Goal: Task Accomplishment & Management: Use online tool/utility

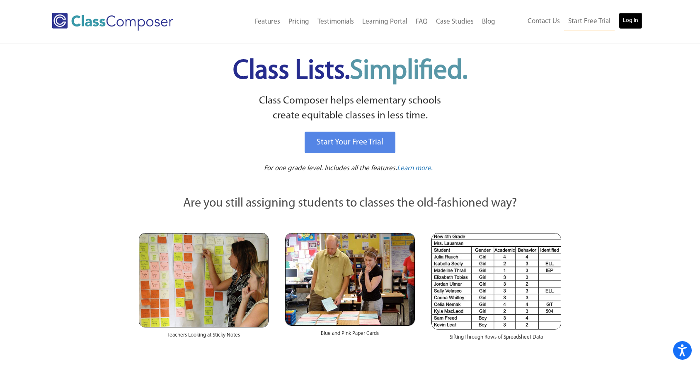
click at [632, 19] on link "Log In" at bounding box center [631, 20] width 24 height 17
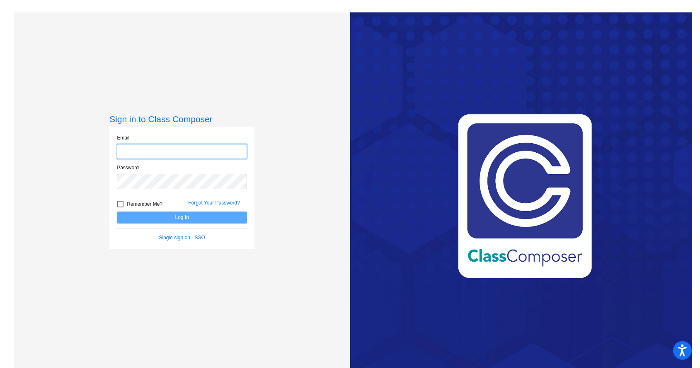
type input "jason.blade@savsd.org"
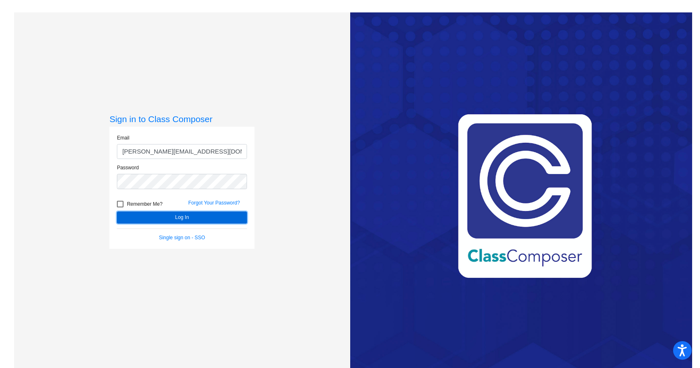
click at [177, 221] on button "Log In" at bounding box center [182, 218] width 130 height 12
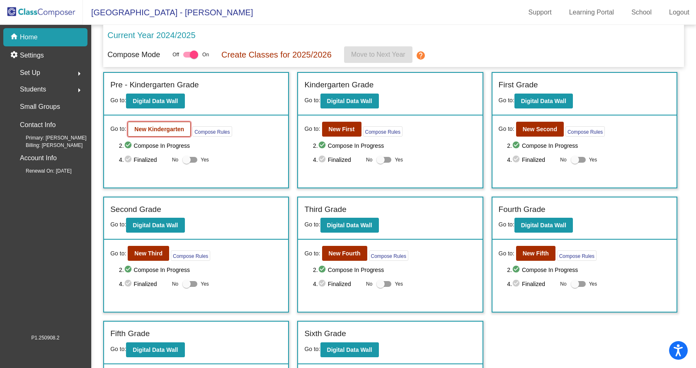
click at [165, 127] on b "New Kindergarten" at bounding box center [159, 129] width 50 height 7
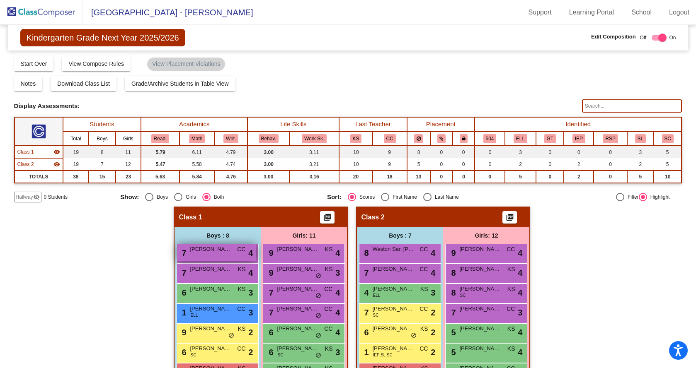
click at [215, 254] on div "7 Axel Arciniega CC lock do_not_disturb_alt 4" at bounding box center [216, 253] width 79 height 17
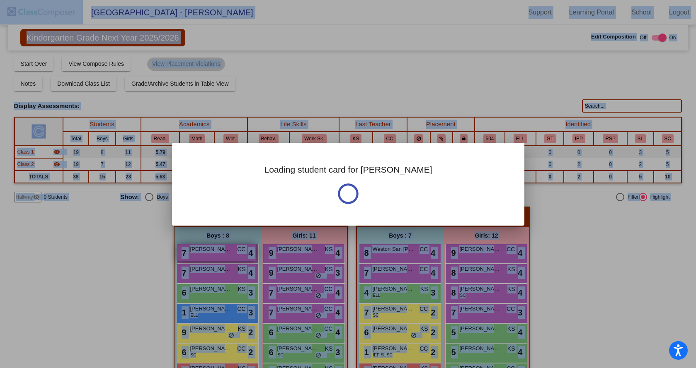
click at [215, 254] on div at bounding box center [348, 184] width 696 height 368
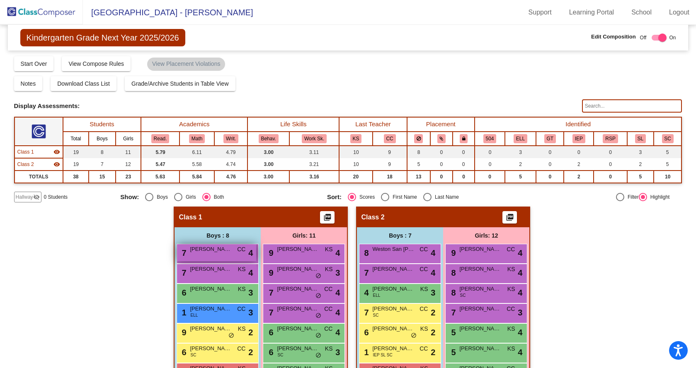
click at [215, 254] on div "7 Axel Arciniega CC lock do_not_disturb_alt 4" at bounding box center [216, 253] width 79 height 17
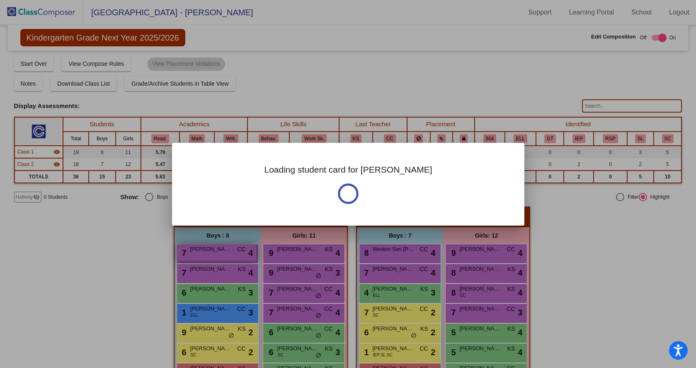
click at [215, 254] on div at bounding box center [348, 184] width 696 height 368
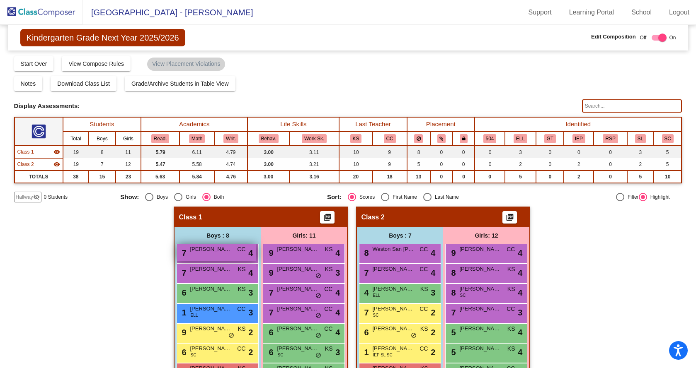
click at [215, 254] on div "7 Axel Arciniega CC lock do_not_disturb_alt 4" at bounding box center [216, 253] width 79 height 17
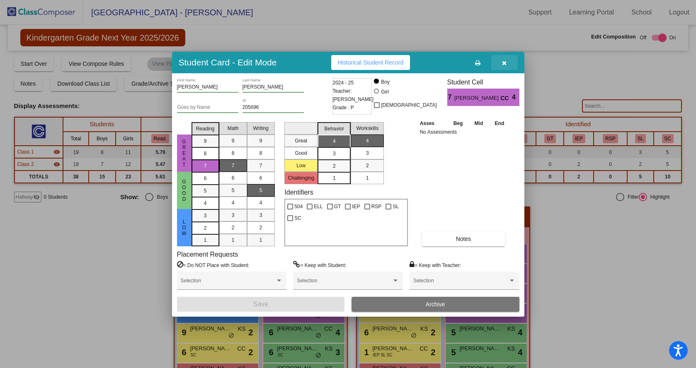
click at [505, 63] on icon "button" at bounding box center [504, 63] width 5 height 6
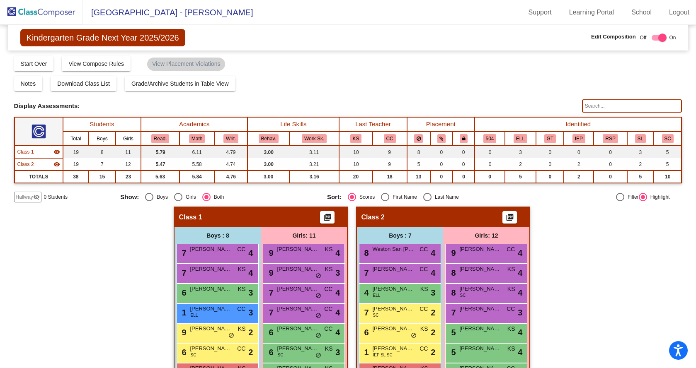
click at [453, 17] on mat-toolbar "Cerritos Elementary - Jason Support Learning Portal School Logout" at bounding box center [348, 12] width 696 height 25
click at [437, 47] on div "Kindergarten Grade Next Year 2025/2026 Edit Composition Off On Incoming Digital…" at bounding box center [348, 38] width 681 height 26
click at [432, 2] on mat-toolbar "Cerritos Elementary - Jason Support Learning Portal School Logout" at bounding box center [348, 12] width 696 height 25
click at [364, 80] on div "Notes Download Class List Import Students Grade/Archive Students in Table View …" at bounding box center [348, 83] width 668 height 15
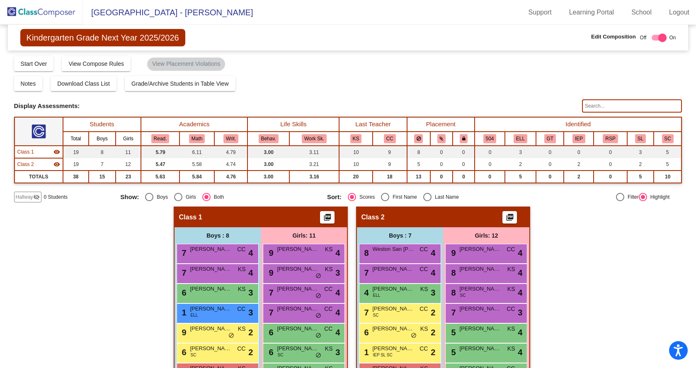
click at [59, 11] on img at bounding box center [41, 12] width 83 height 24
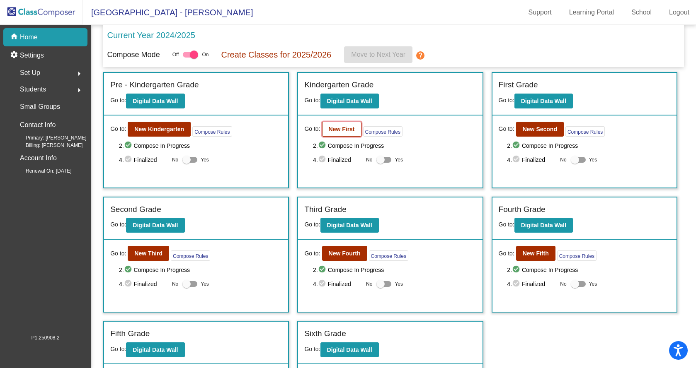
click at [339, 130] on b "New First" at bounding box center [342, 129] width 26 height 7
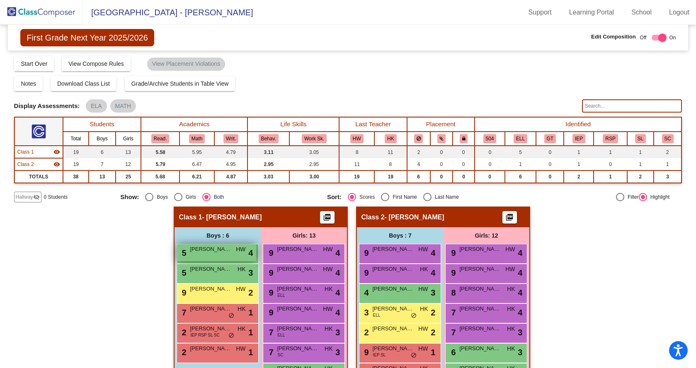
click at [210, 255] on div "5 Marcelo Ramos HW lock do_not_disturb_alt 4" at bounding box center [216, 253] width 79 height 17
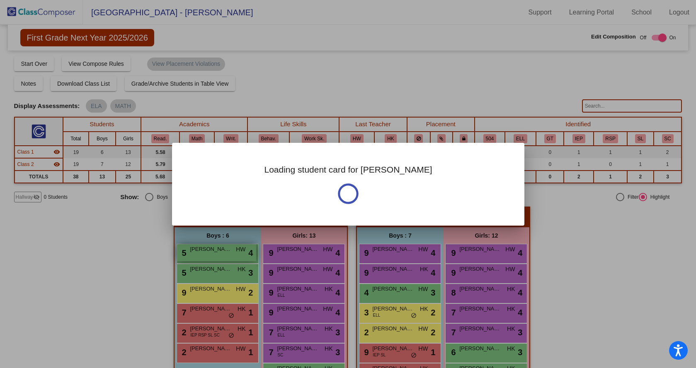
click at [210, 255] on div at bounding box center [348, 184] width 696 height 368
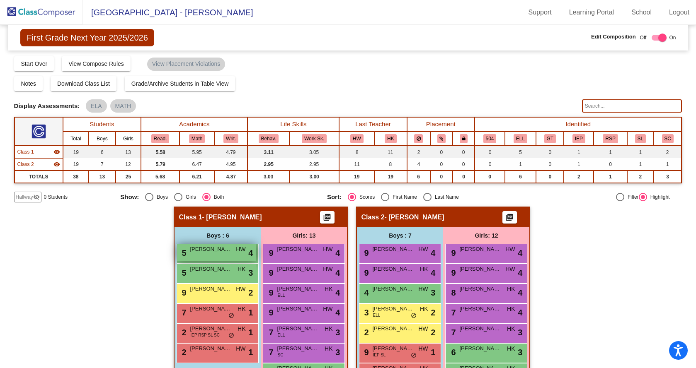
click at [210, 255] on div "5 Marcelo Ramos HW lock do_not_disturb_alt 4" at bounding box center [216, 253] width 79 height 17
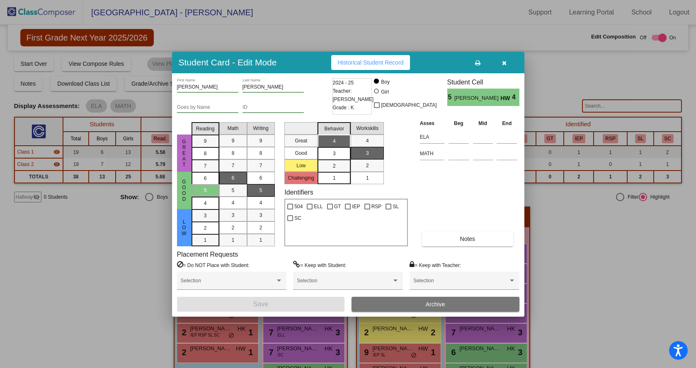
click at [504, 61] on icon "button" at bounding box center [504, 63] width 5 height 6
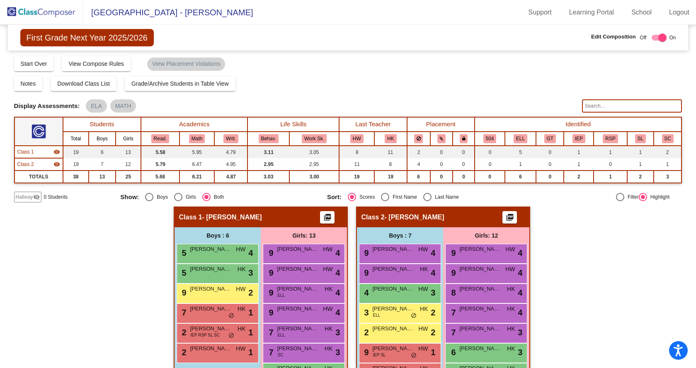
click at [444, 26] on div "First Grade Next Year 2025/2026 Edit Composition Off On Incoming Digital Data W…" at bounding box center [348, 38] width 681 height 26
click at [370, 41] on div "First Grade Next Year 2025/2026 Edit Composition Off On Incoming Digital Data W…" at bounding box center [348, 38] width 681 height 26
click at [371, 18] on mat-toolbar "Cerritos Elementary - Jason Support Learning Portal School Logout" at bounding box center [348, 12] width 696 height 25
click at [370, 34] on div "First Grade Next Year 2025/2026 Edit Composition Off On Incoming Digital Data W…" at bounding box center [348, 38] width 681 height 26
click at [371, 14] on mat-toolbar "Cerritos Elementary - Jason Support Learning Portal School Logout" at bounding box center [348, 12] width 696 height 25
